Goal: Information Seeking & Learning: Learn about a topic

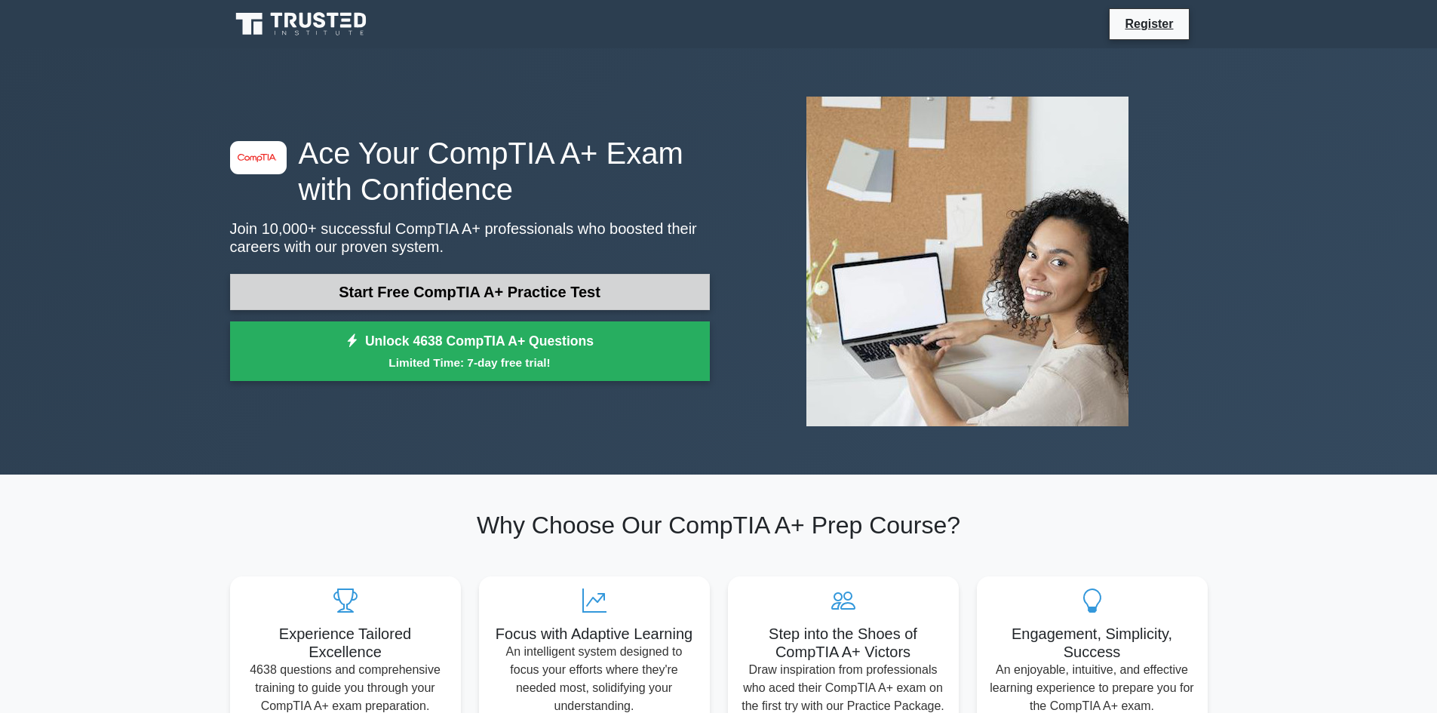
click at [422, 274] on link "Start Free CompTIA A+ Practice Test" at bounding box center [470, 292] width 480 height 36
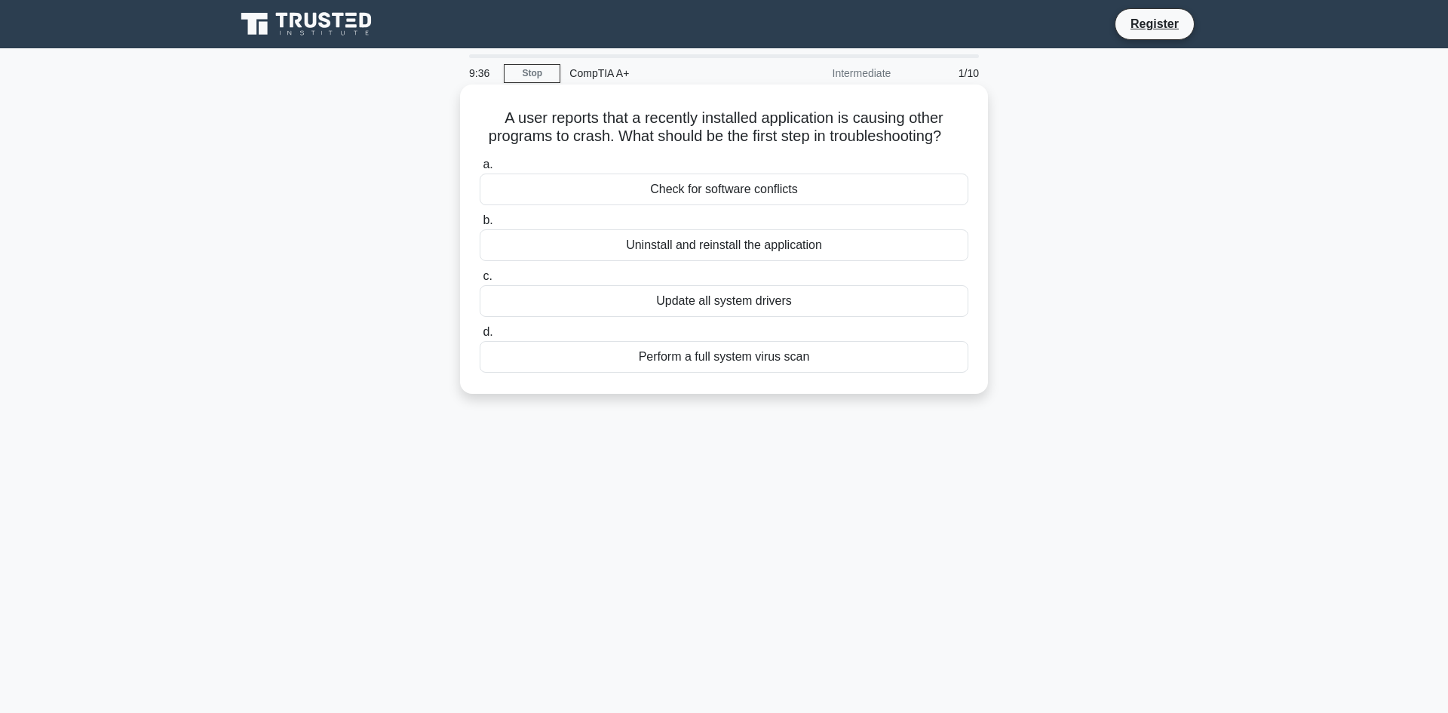
click at [749, 369] on div "Perform a full system virus scan" at bounding box center [724, 357] width 489 height 32
click at [480, 337] on input "d. Perform a full system virus scan" at bounding box center [480, 332] width 0 height 10
click at [770, 348] on div "Ethernet to Parallel bridge" at bounding box center [724, 357] width 489 height 32
click at [480, 337] on input "d. Ethernet to Parallel bridge" at bounding box center [480, 332] width 0 height 10
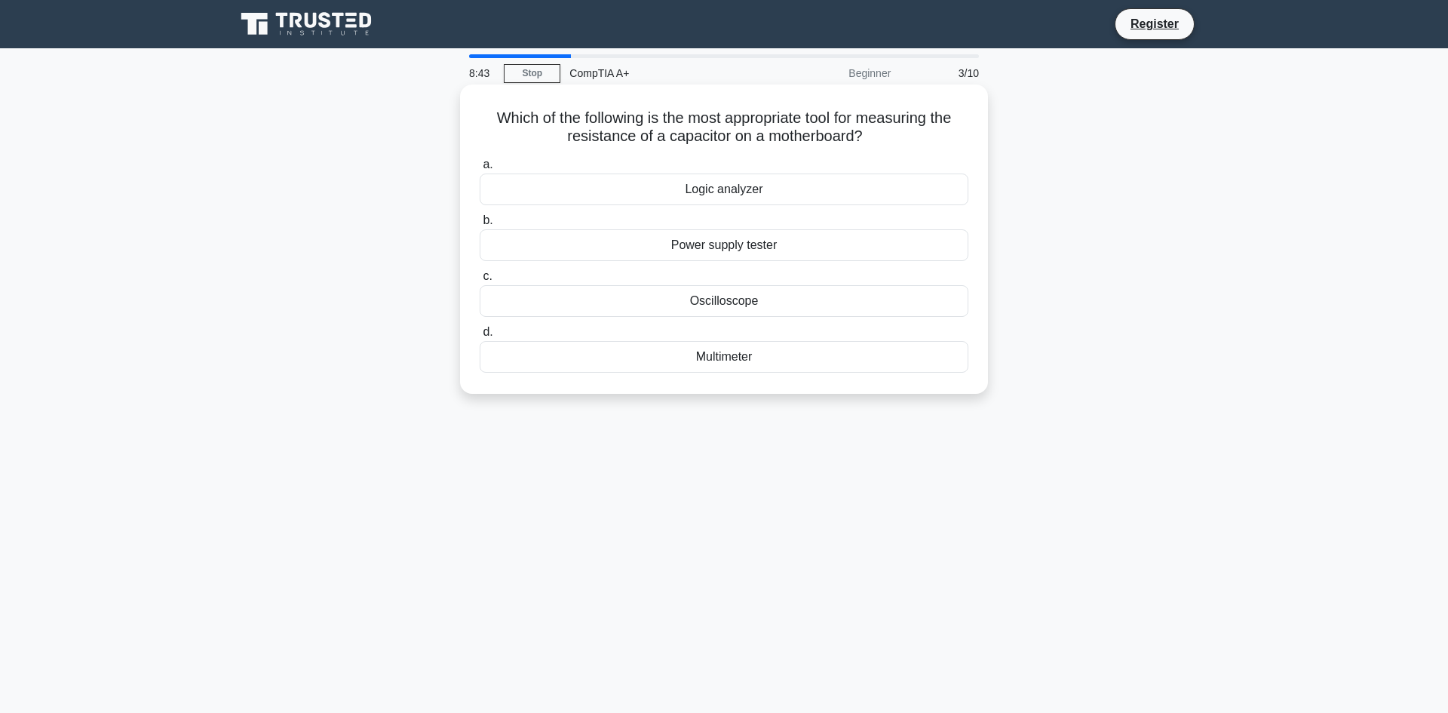
click at [747, 354] on div "Multimeter" at bounding box center [724, 357] width 489 height 32
click at [480, 337] on input "d. Multimeter" at bounding box center [480, 332] width 0 height 10
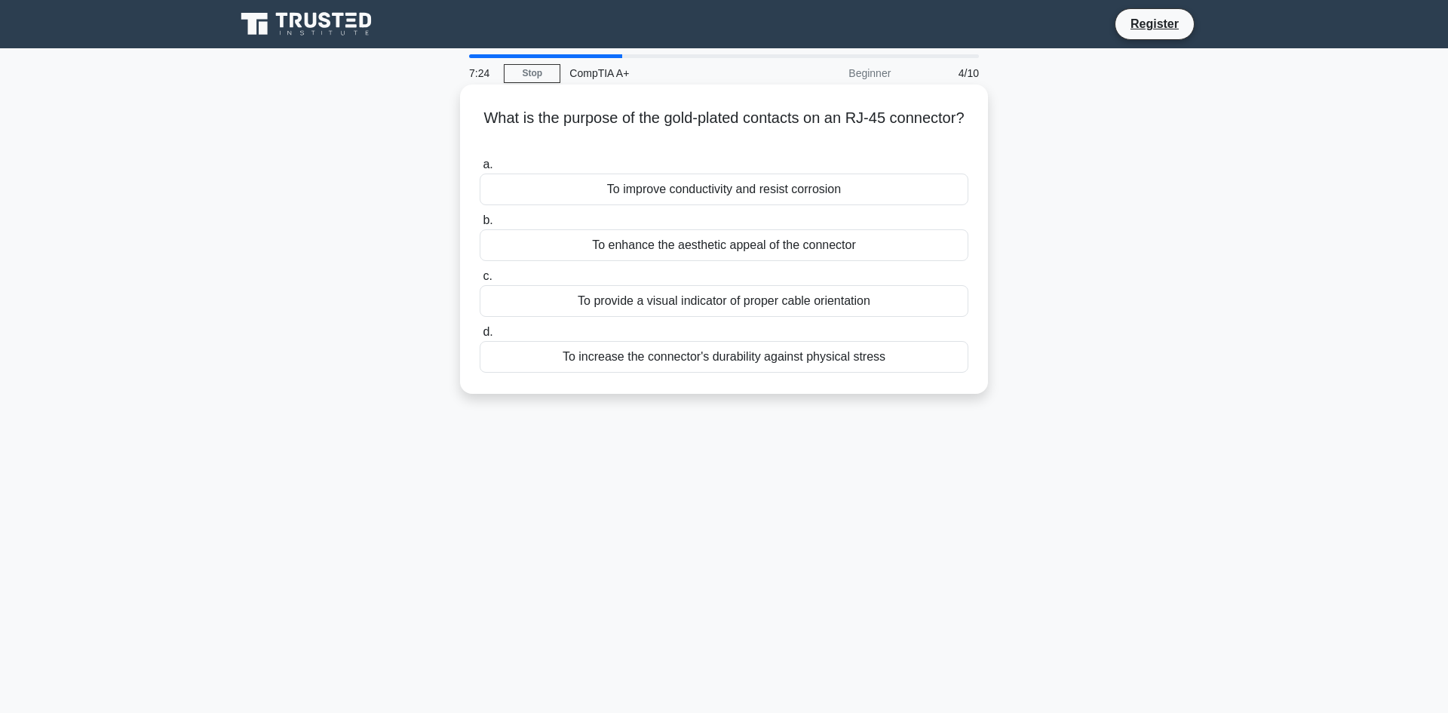
click at [618, 292] on div "To provide a visual indicator of proper cable orientation" at bounding box center [724, 301] width 489 height 32
click at [480, 281] on input "c. To provide a visual indicator of proper cable orientation" at bounding box center [480, 277] width 0 height 10
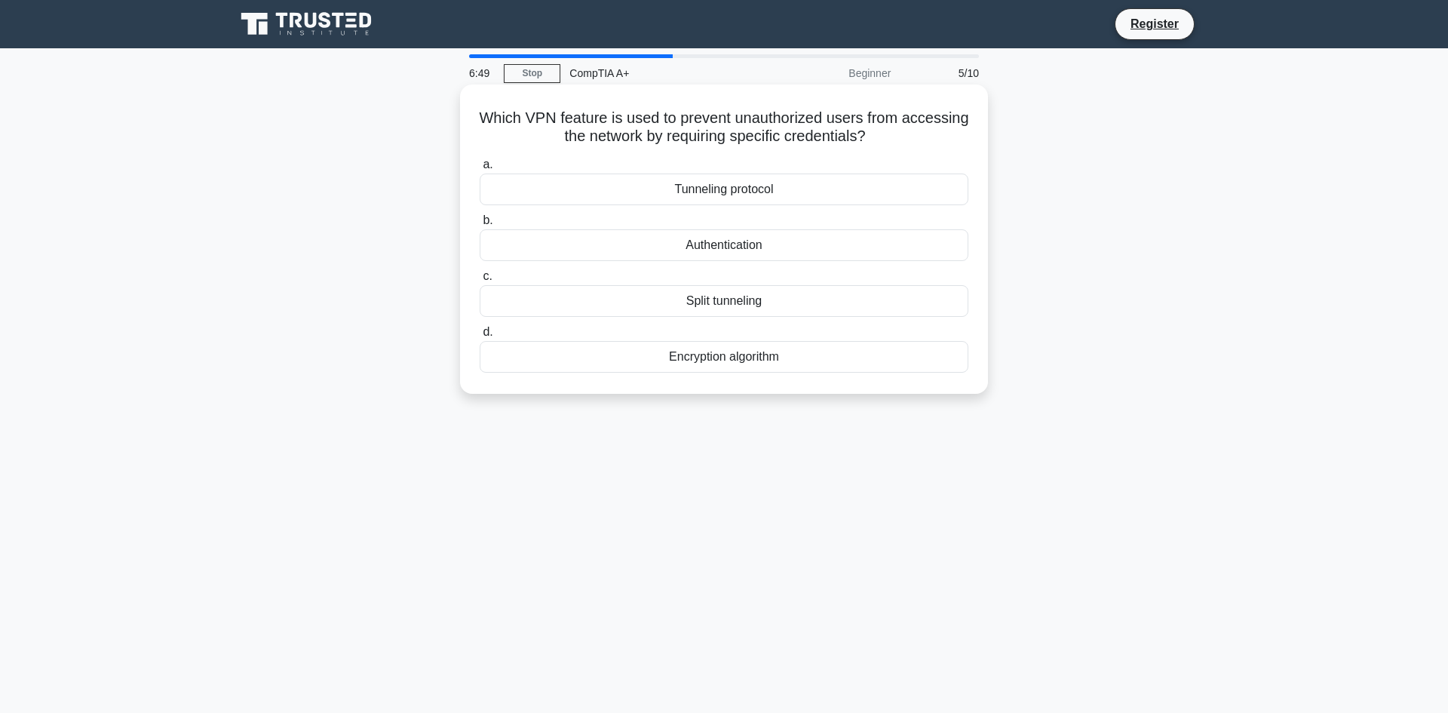
click at [729, 240] on div "Authentication" at bounding box center [724, 245] width 489 height 32
click at [480, 225] on input "b. Authentication" at bounding box center [480, 221] width 0 height 10
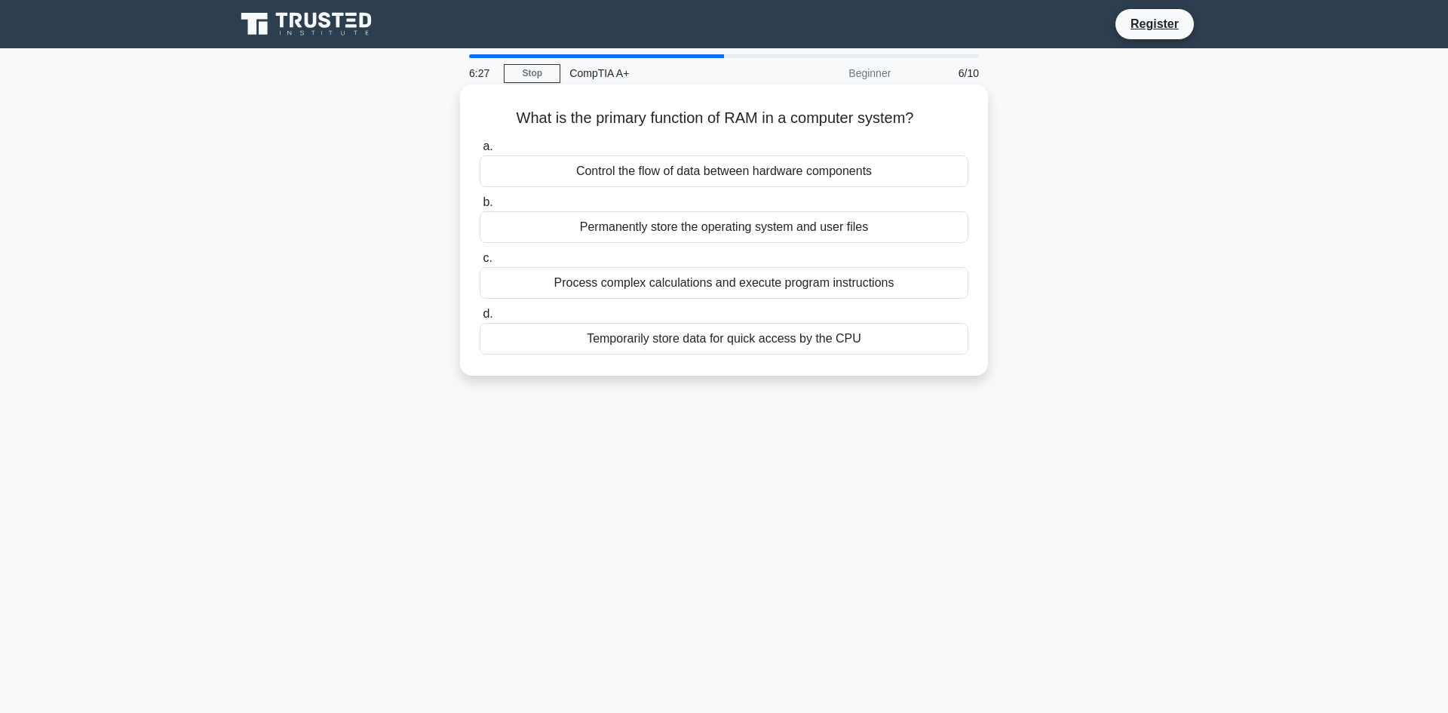
click at [736, 168] on div "Control the flow of data between hardware components" at bounding box center [724, 171] width 489 height 32
click at [480, 152] on input "a. Control the flow of data between hardware components" at bounding box center [480, 147] width 0 height 10
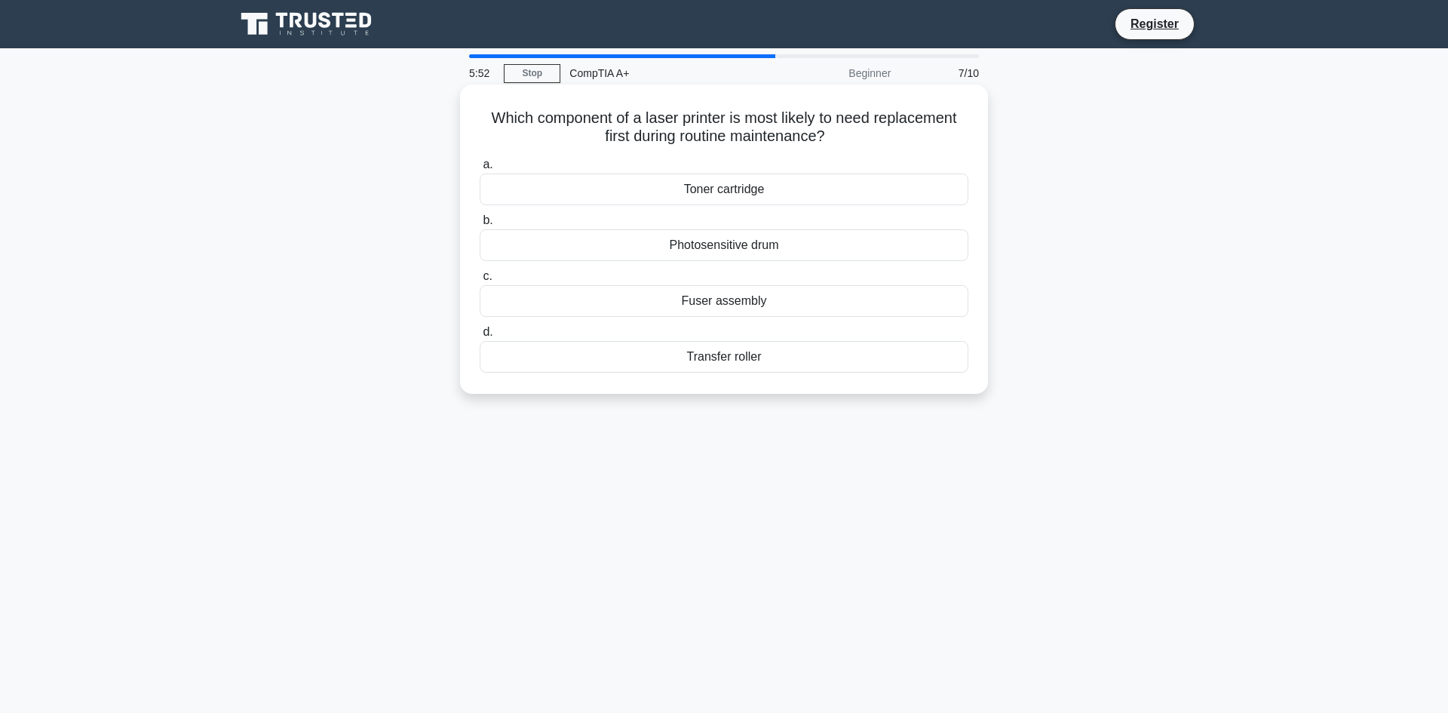
click at [744, 349] on div "Transfer roller" at bounding box center [724, 357] width 489 height 32
click at [480, 337] on input "d. Transfer roller" at bounding box center [480, 332] width 0 height 10
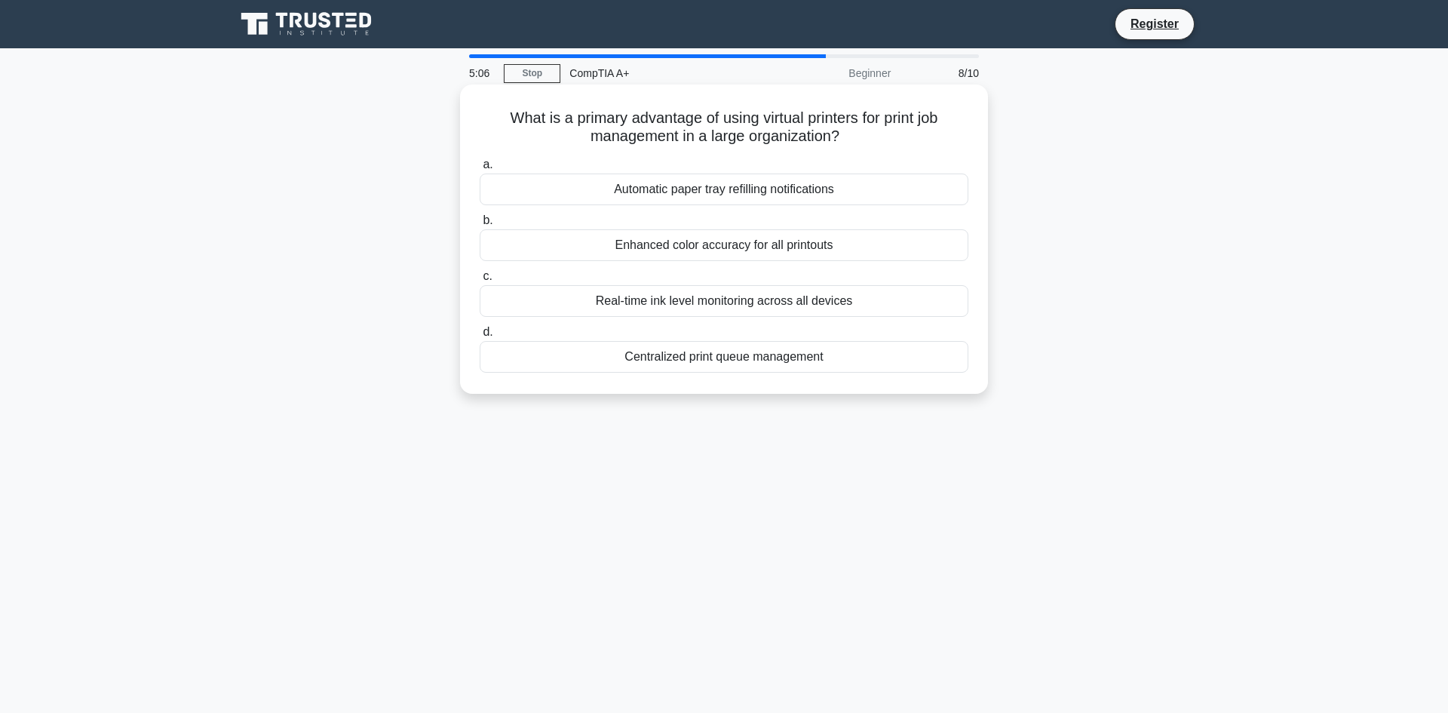
click at [772, 299] on div "Real-time ink level monitoring across all devices" at bounding box center [724, 301] width 489 height 32
click at [480, 281] on input "c. Real-time ink level monitoring across all devices" at bounding box center [480, 277] width 0 height 10
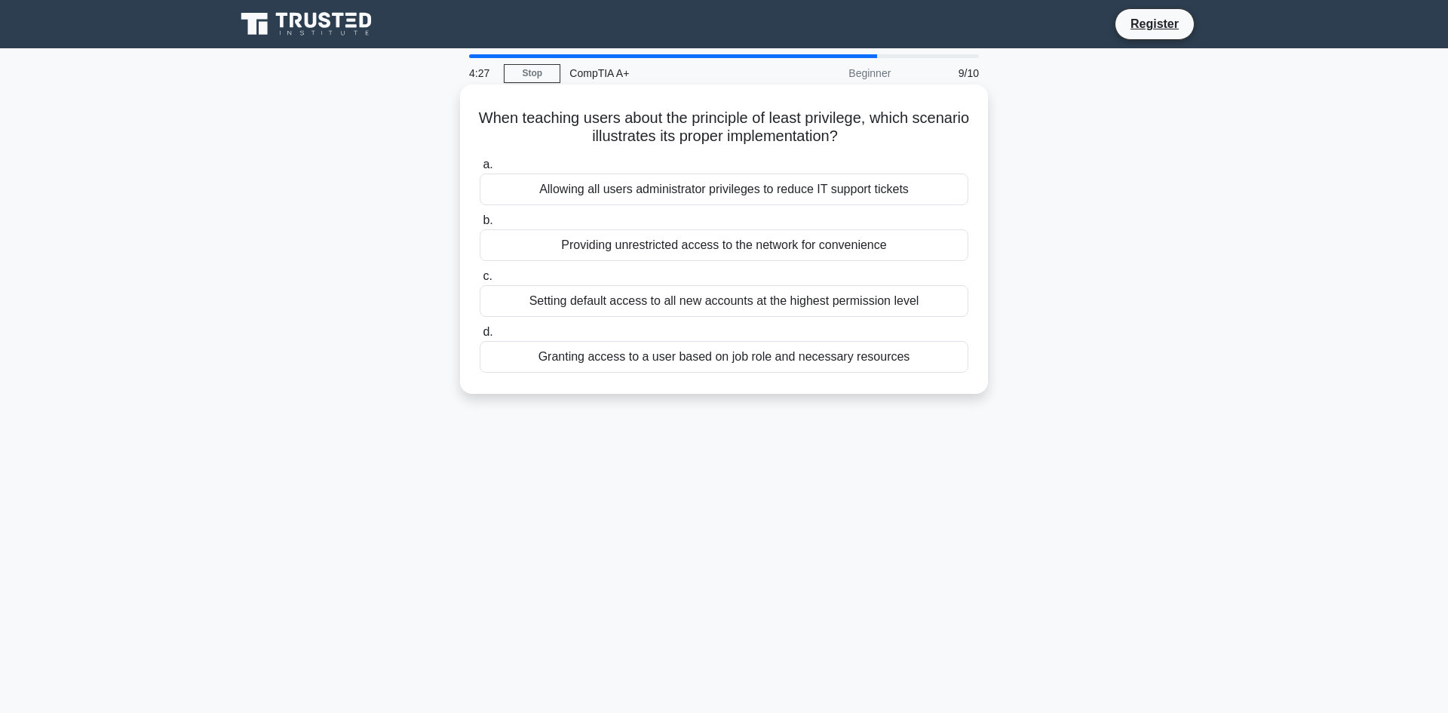
click at [792, 351] on div "Granting access to a user based on job role and necessary resources" at bounding box center [724, 357] width 489 height 32
click at [480, 337] on input "d. Granting access to a user based on job role and necessary resources" at bounding box center [480, 332] width 0 height 10
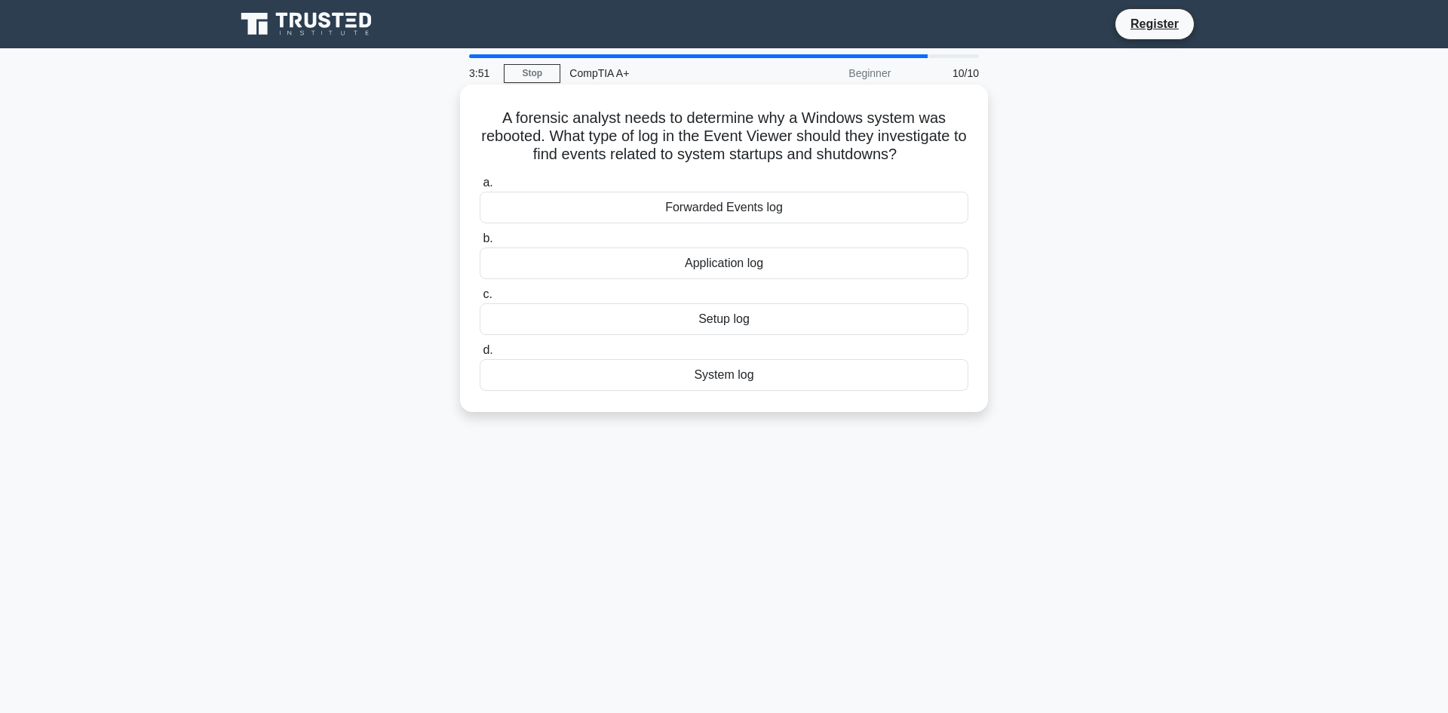
click at [735, 314] on div "Setup log" at bounding box center [724, 319] width 489 height 32
click at [480, 299] on input "c. Setup log" at bounding box center [480, 295] width 0 height 10
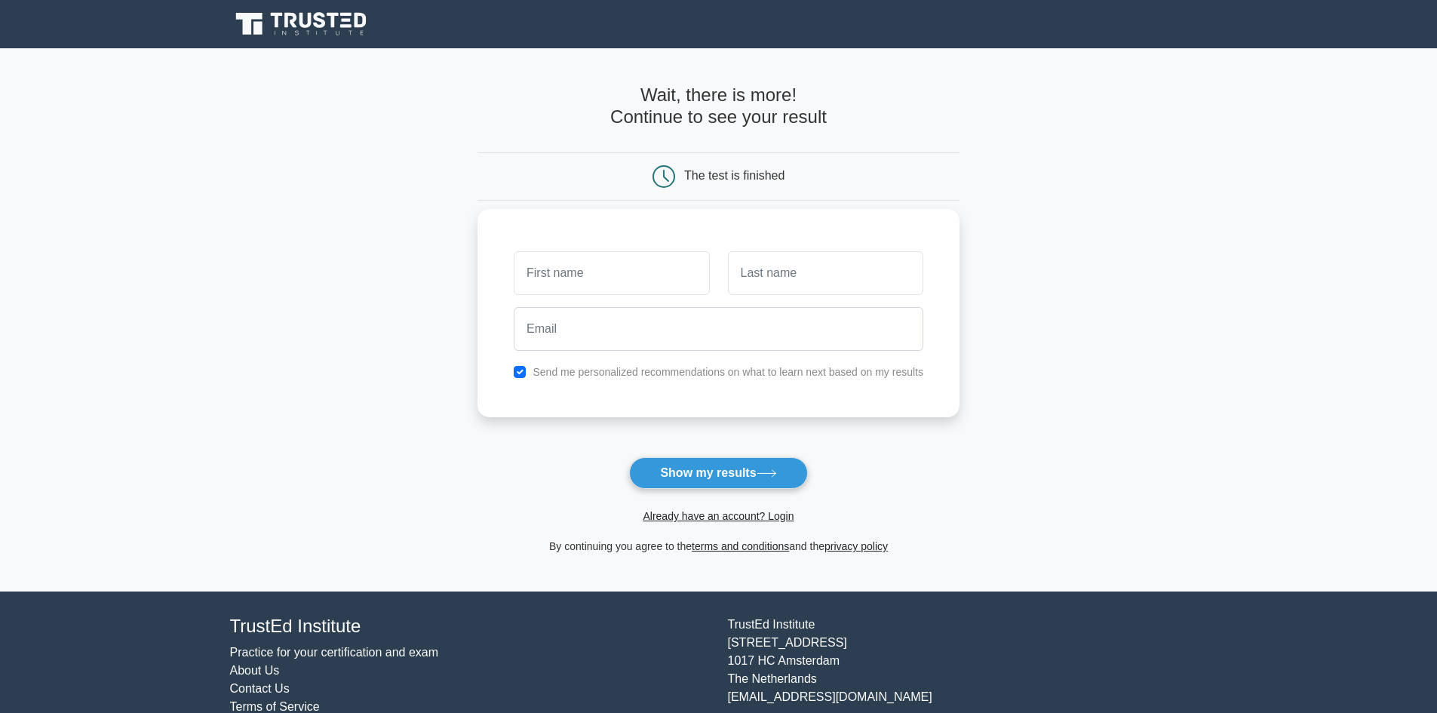
click at [649, 281] on input "text" at bounding box center [611, 273] width 195 height 44
type input "t"
type input "[PERSON_NAME]"
click at [769, 274] on input "text" at bounding box center [825, 273] width 195 height 44
type input "mtsweni"
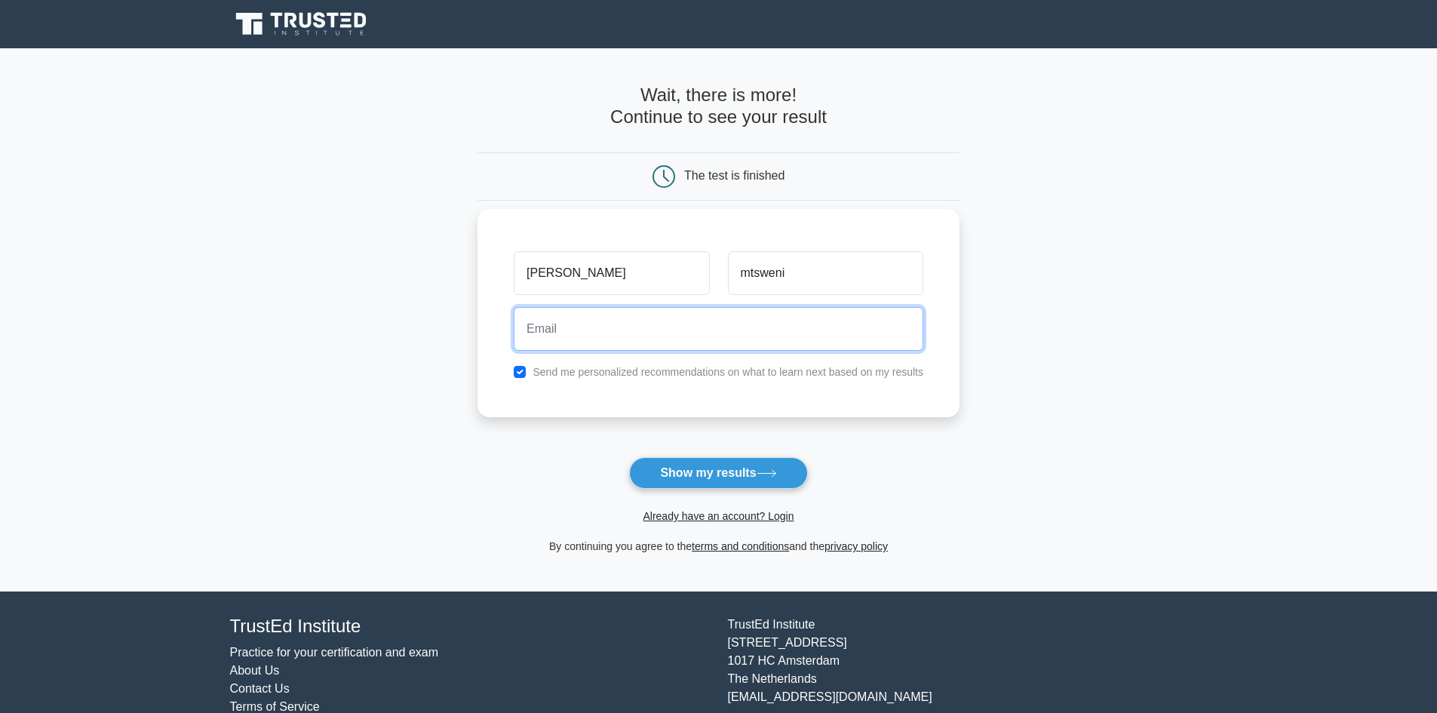
click at [647, 333] on input "email" at bounding box center [719, 329] width 410 height 44
type input "[PERSON_NAME][EMAIL_ADDRESS][DOMAIN_NAME]"
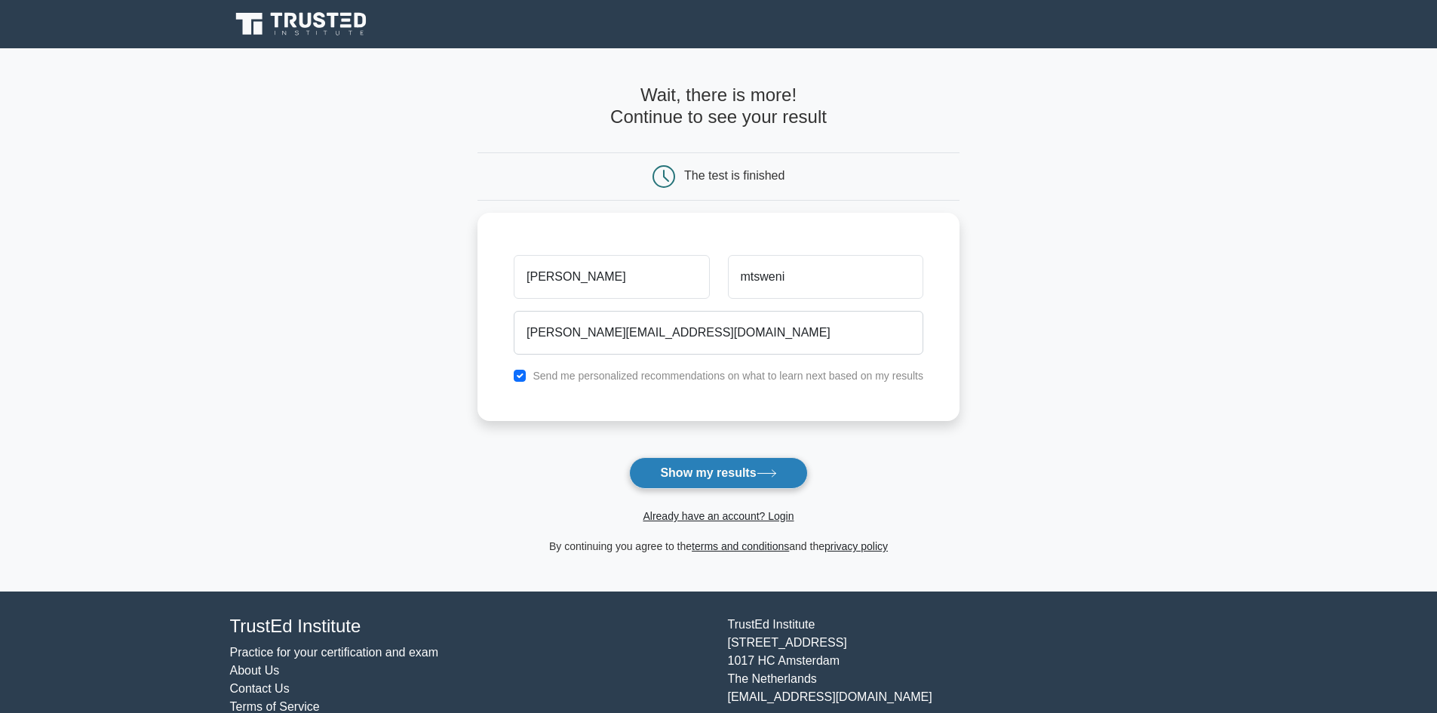
click at [705, 457] on button "Show my results" at bounding box center [718, 473] width 178 height 32
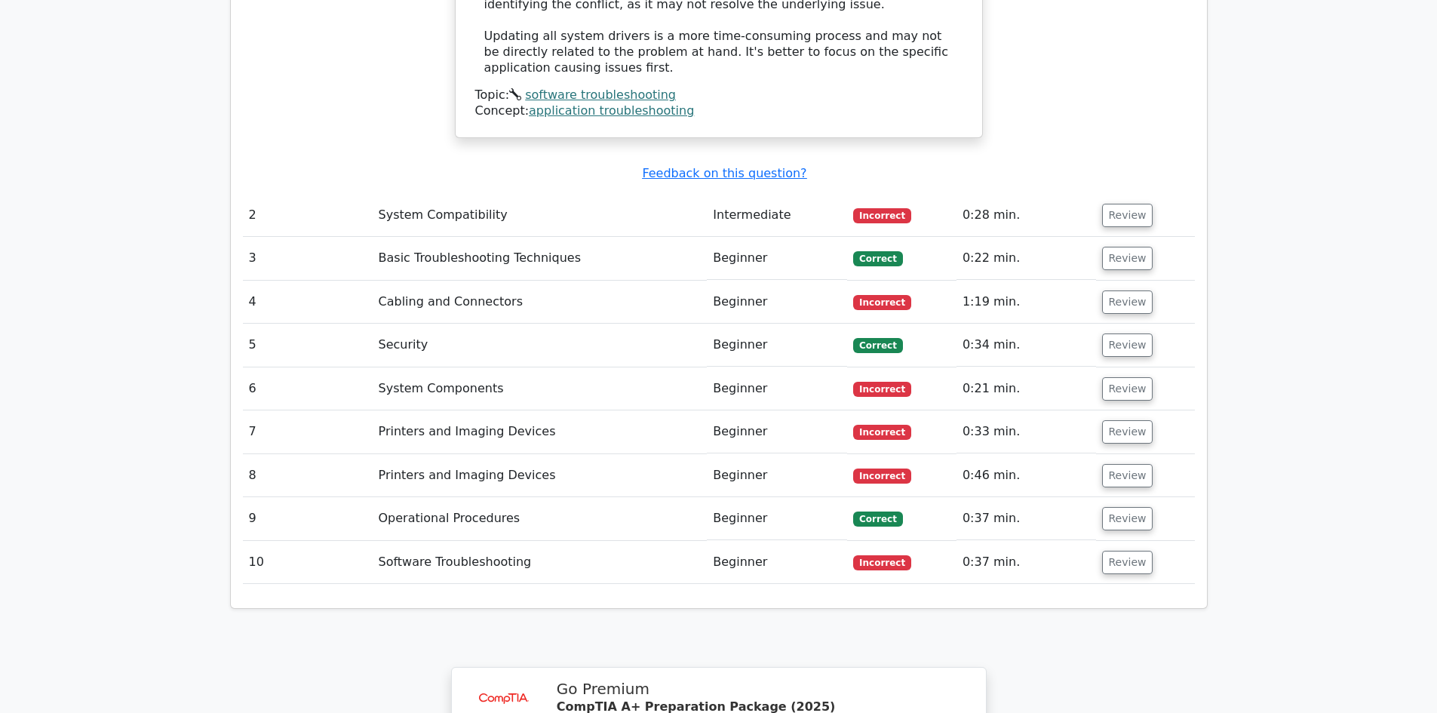
scroll to position [2036, 0]
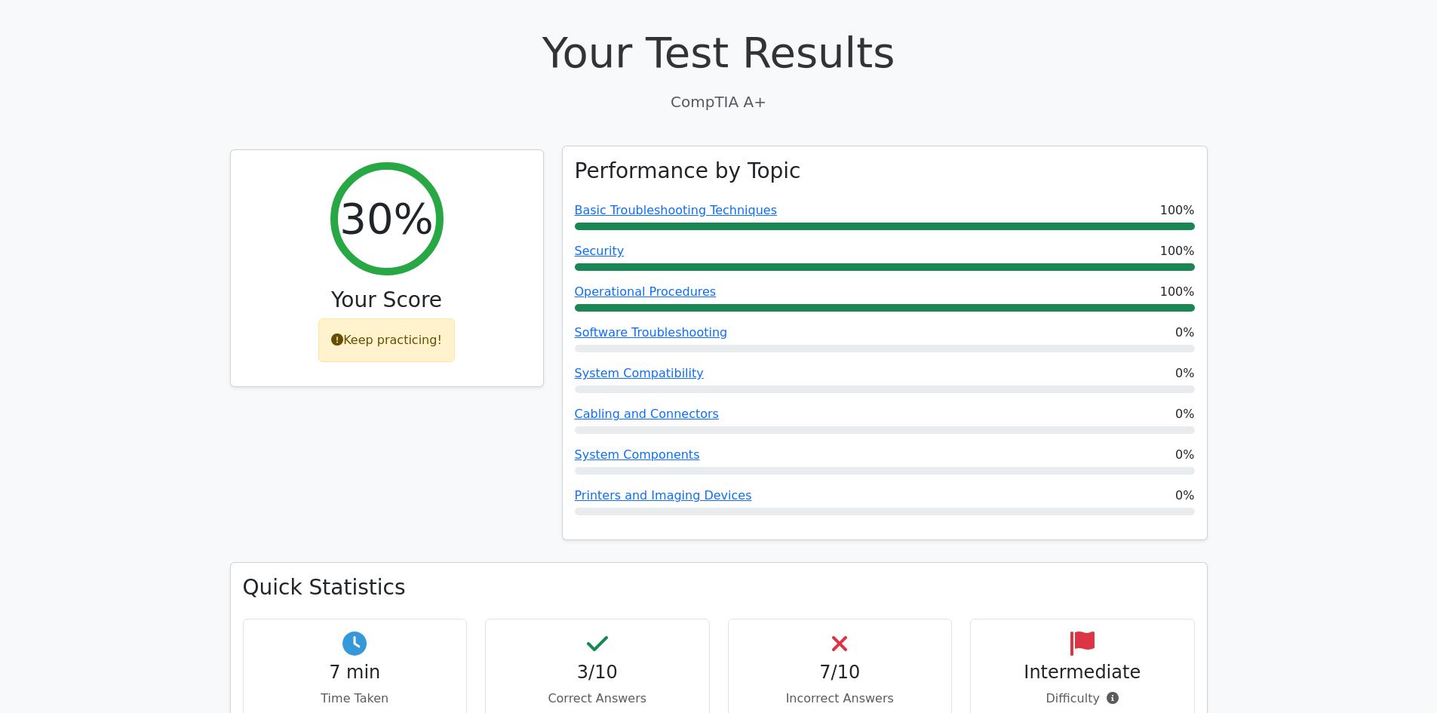
scroll to position [0, 0]
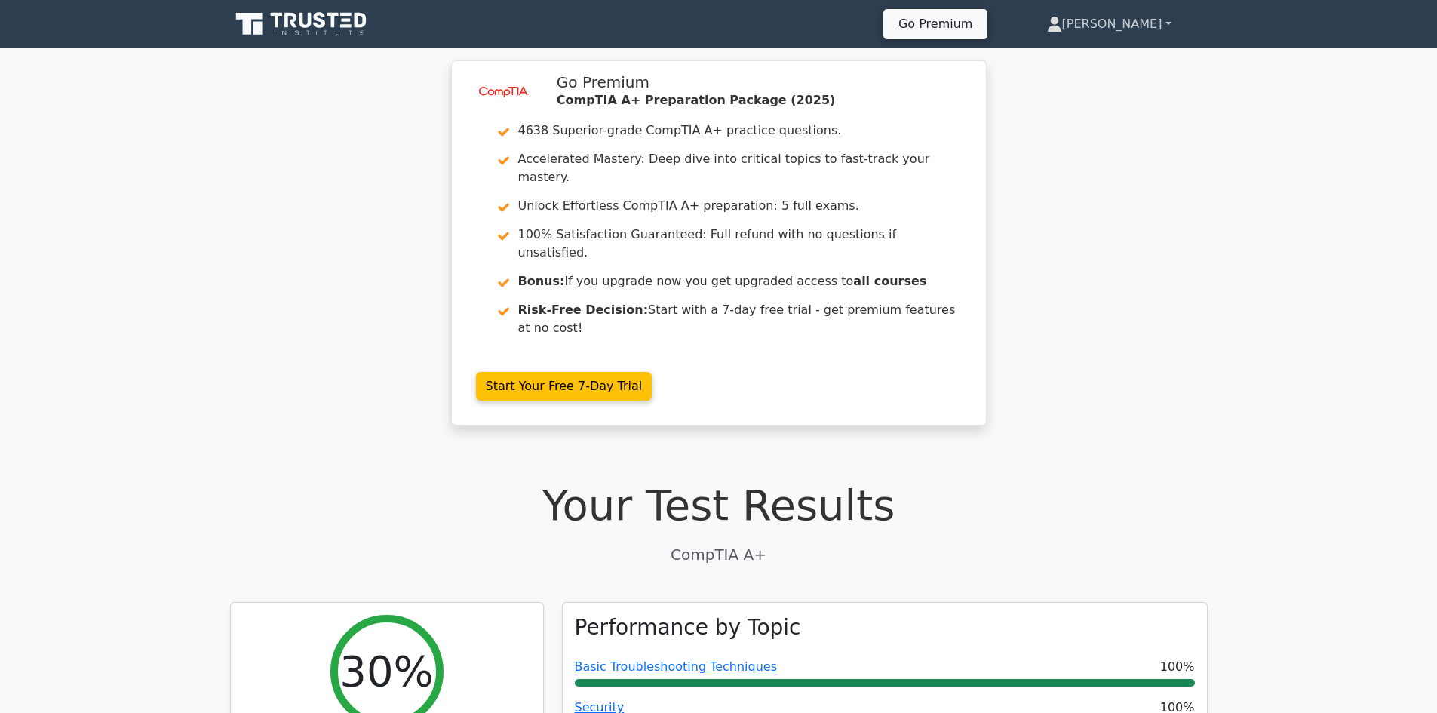
click at [1170, 23] on link "[PERSON_NAME]" at bounding box center [1109, 24] width 197 height 30
click at [1092, 77] on link "Settings" at bounding box center [1070, 84] width 119 height 24
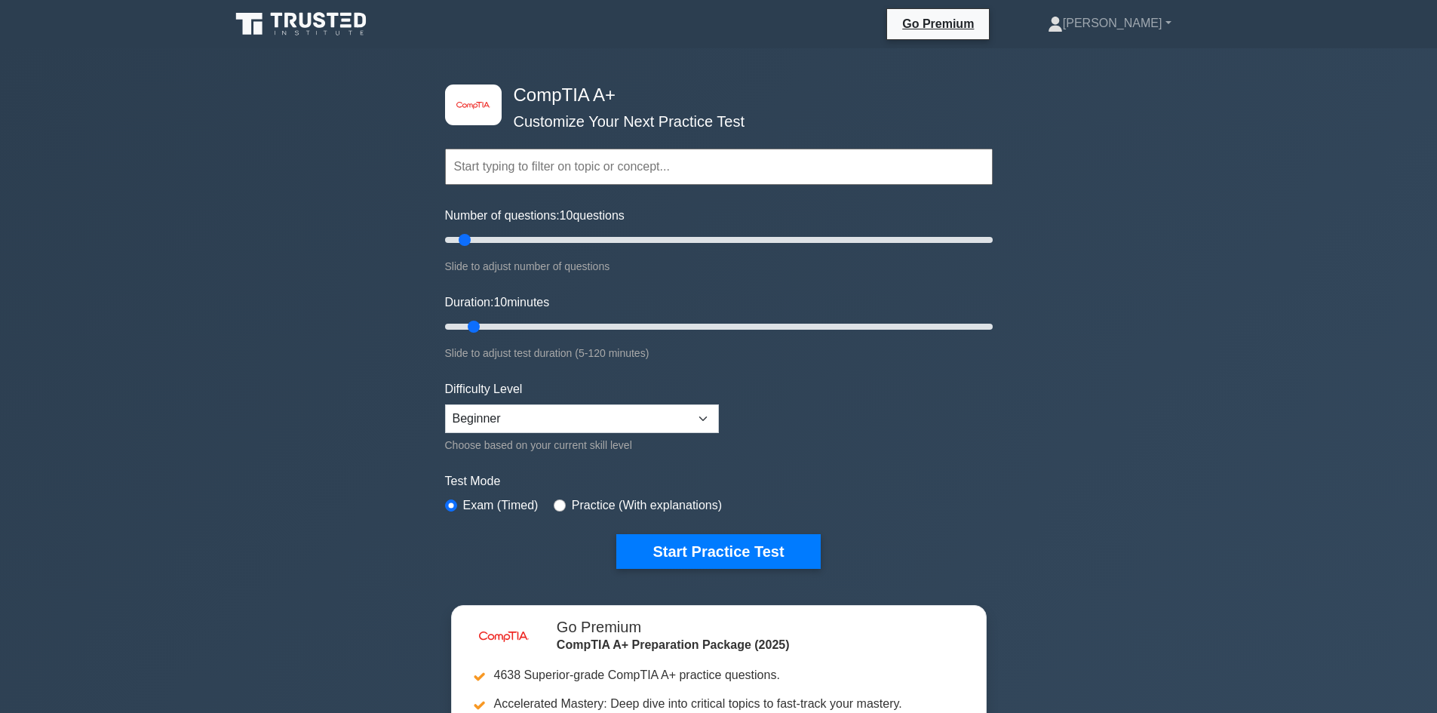
click at [650, 161] on input "text" at bounding box center [719, 167] width 548 height 36
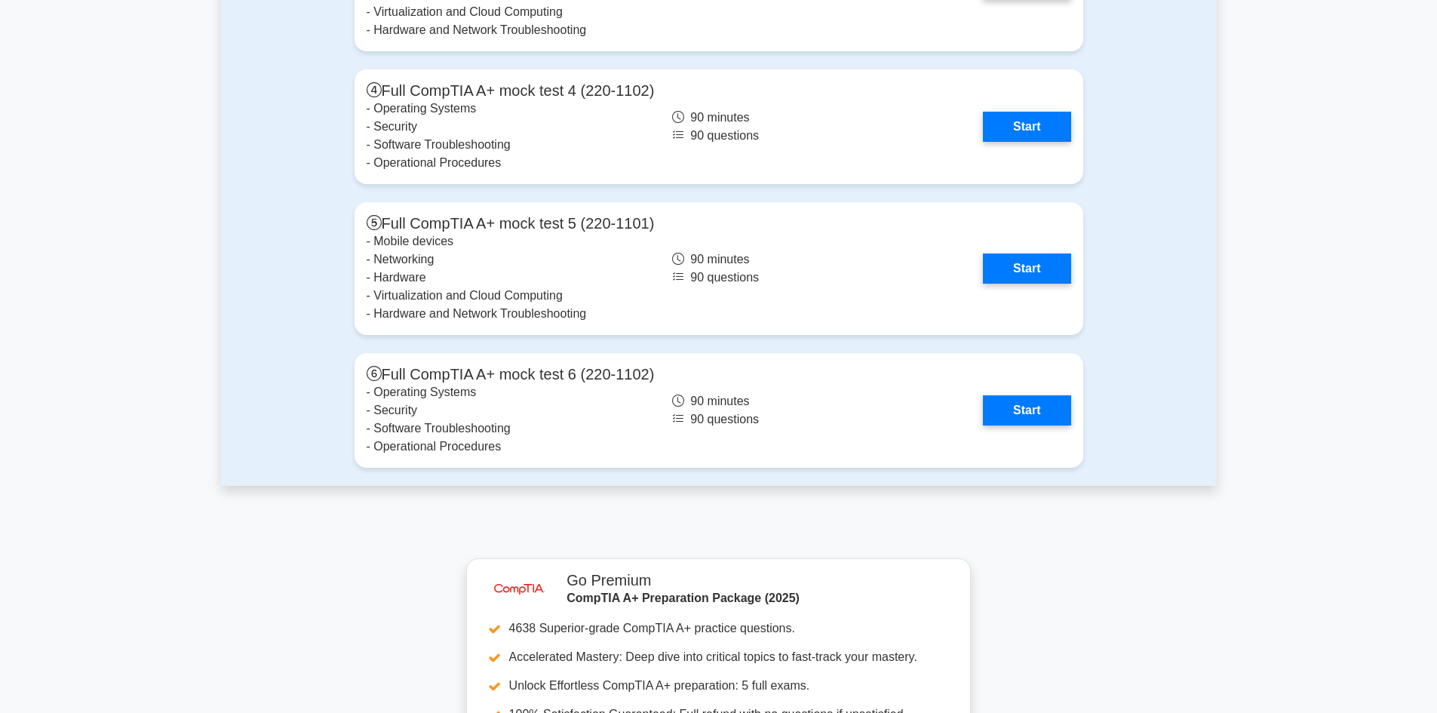
scroll to position [4374, 0]
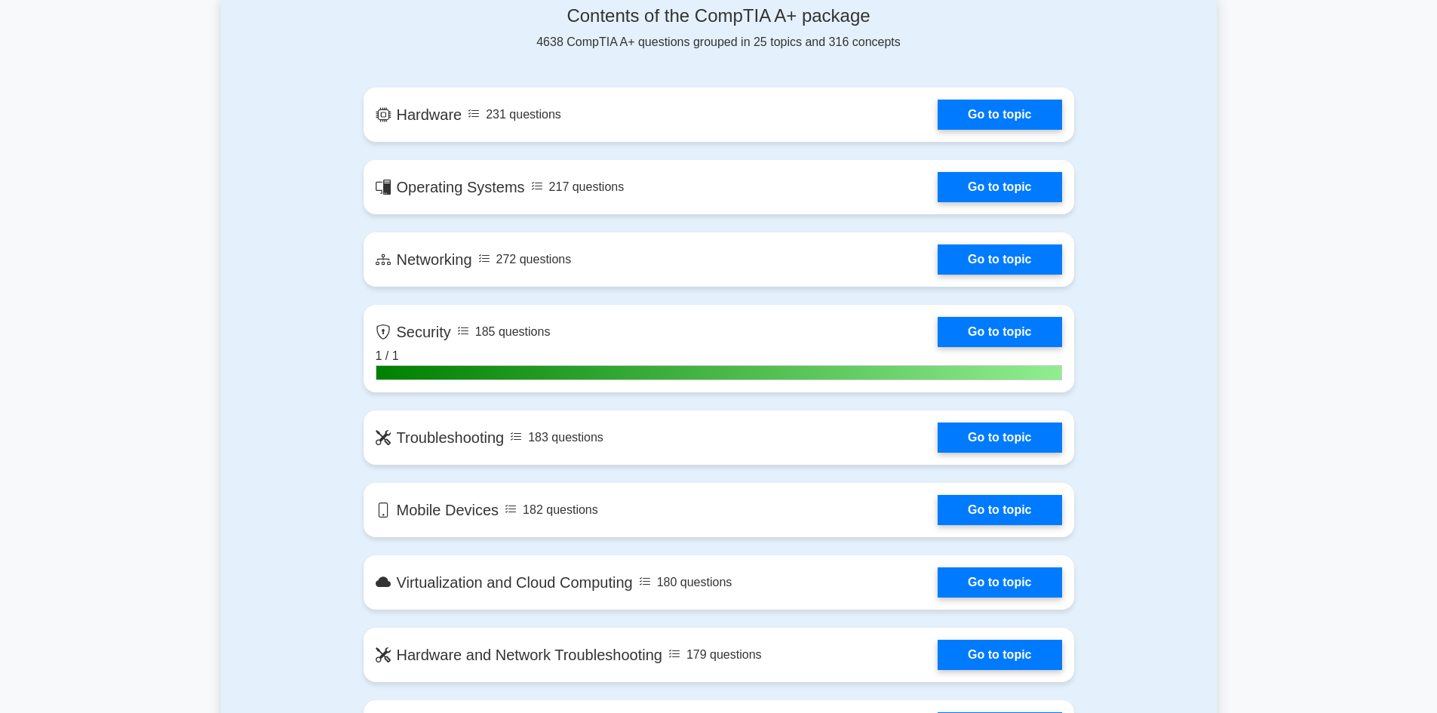
scroll to position [453, 0]
